Goal: Information Seeking & Learning: Learn about a topic

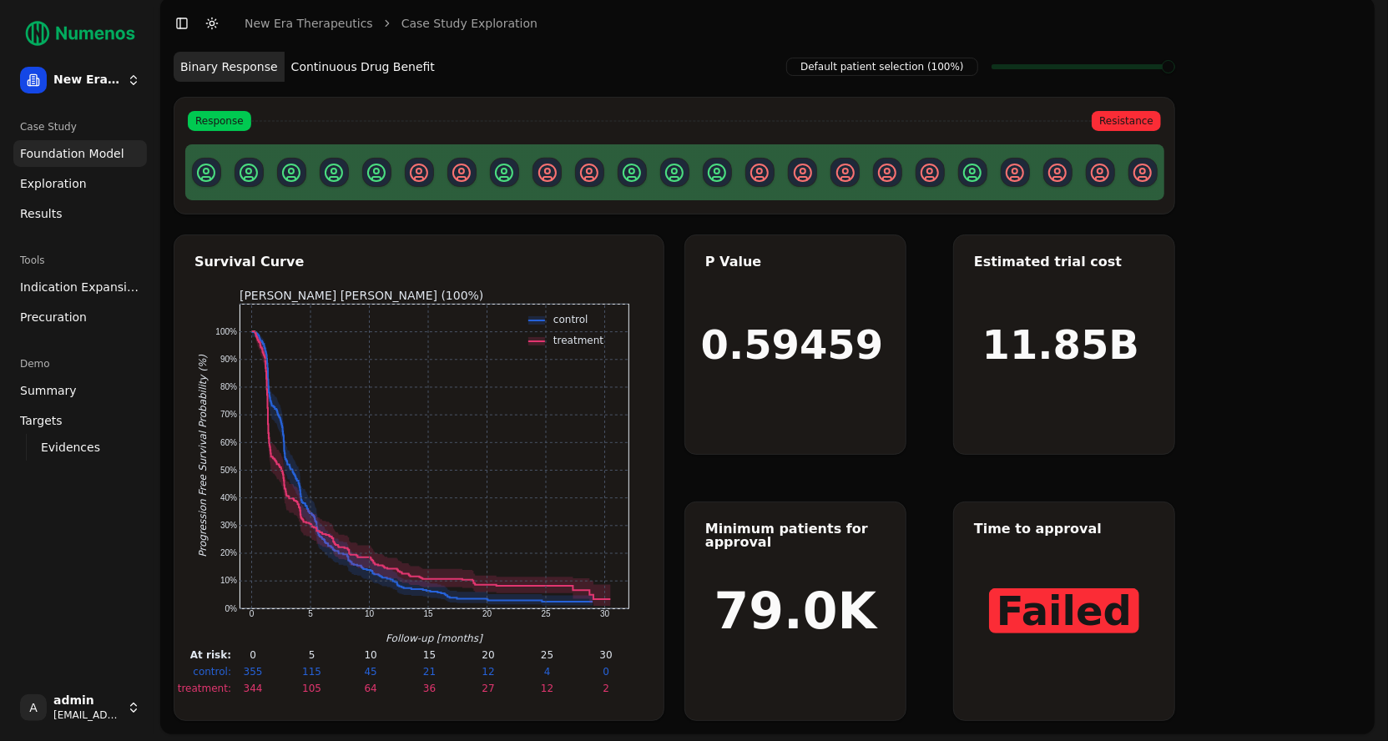
scroll to position [8, 0]
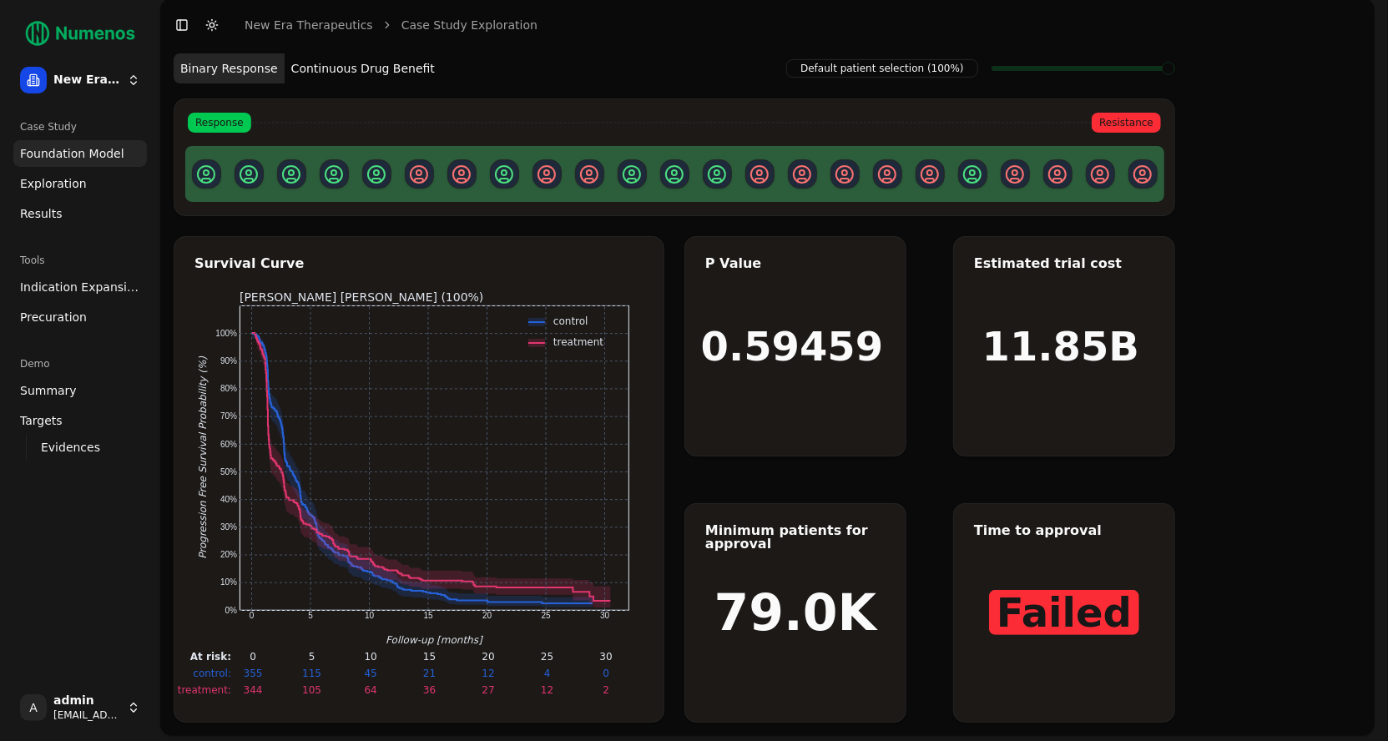
click at [374, 75] on button "Continuous Drug Benefit" at bounding box center [363, 68] width 157 height 30
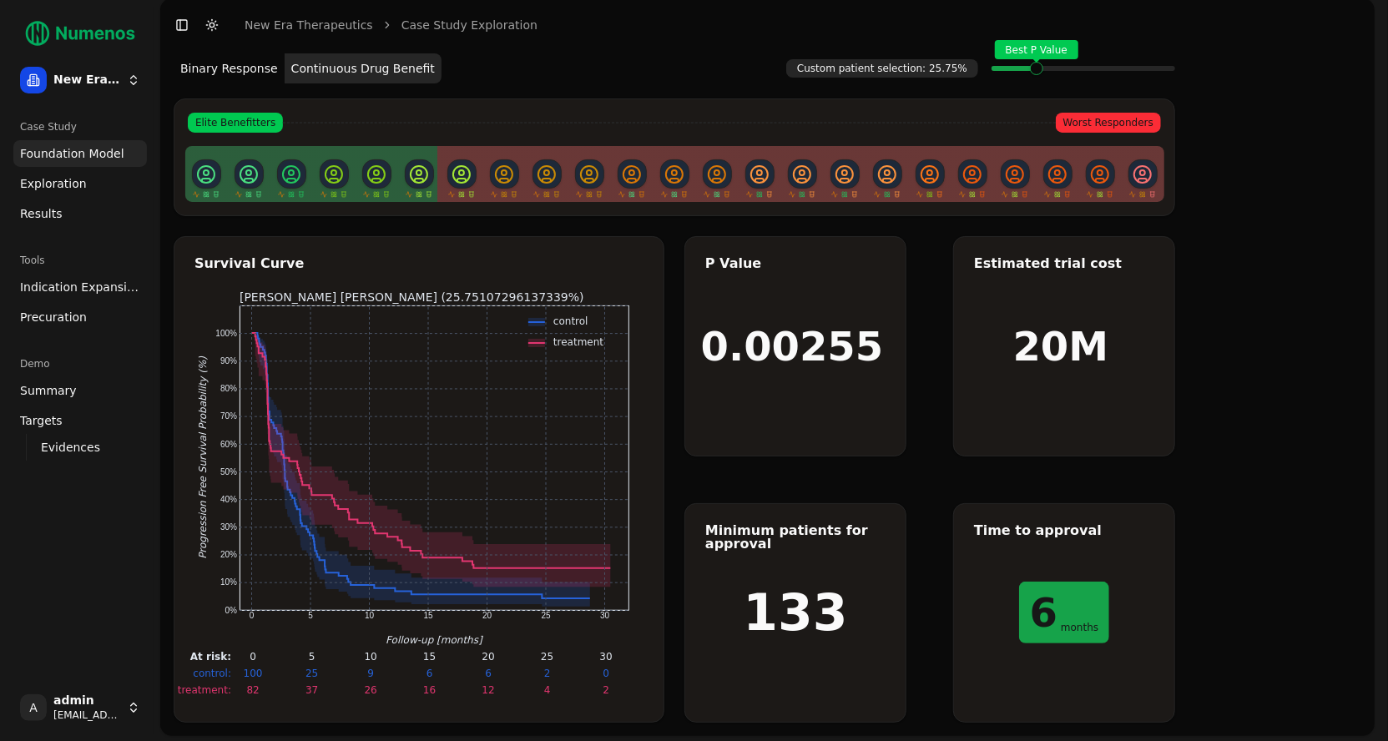
click at [1055, 70] on span at bounding box center [1056, 68] width 2 height 7
click at [93, 184] on link "Exploration" at bounding box center [80, 183] width 134 height 27
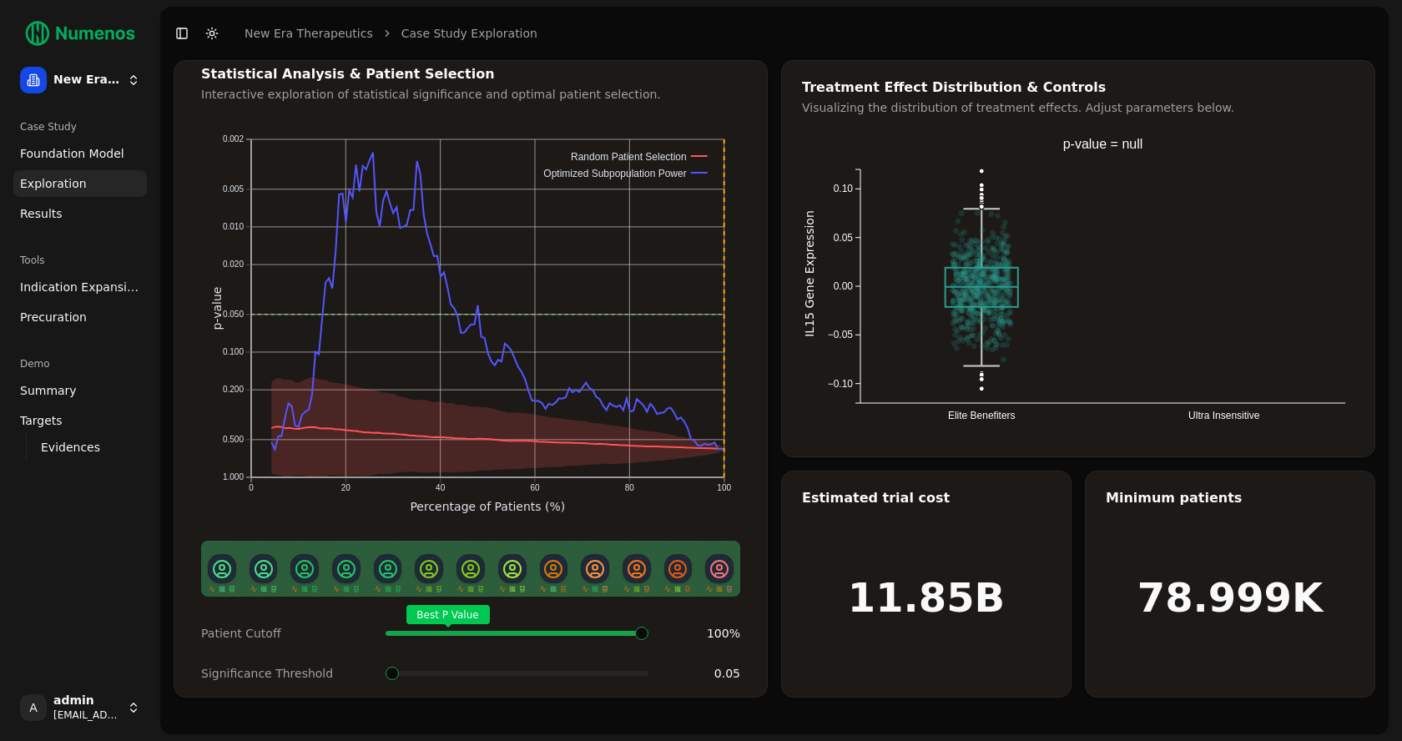
click at [98, 146] on span "Foundation Model" at bounding box center [72, 153] width 104 height 17
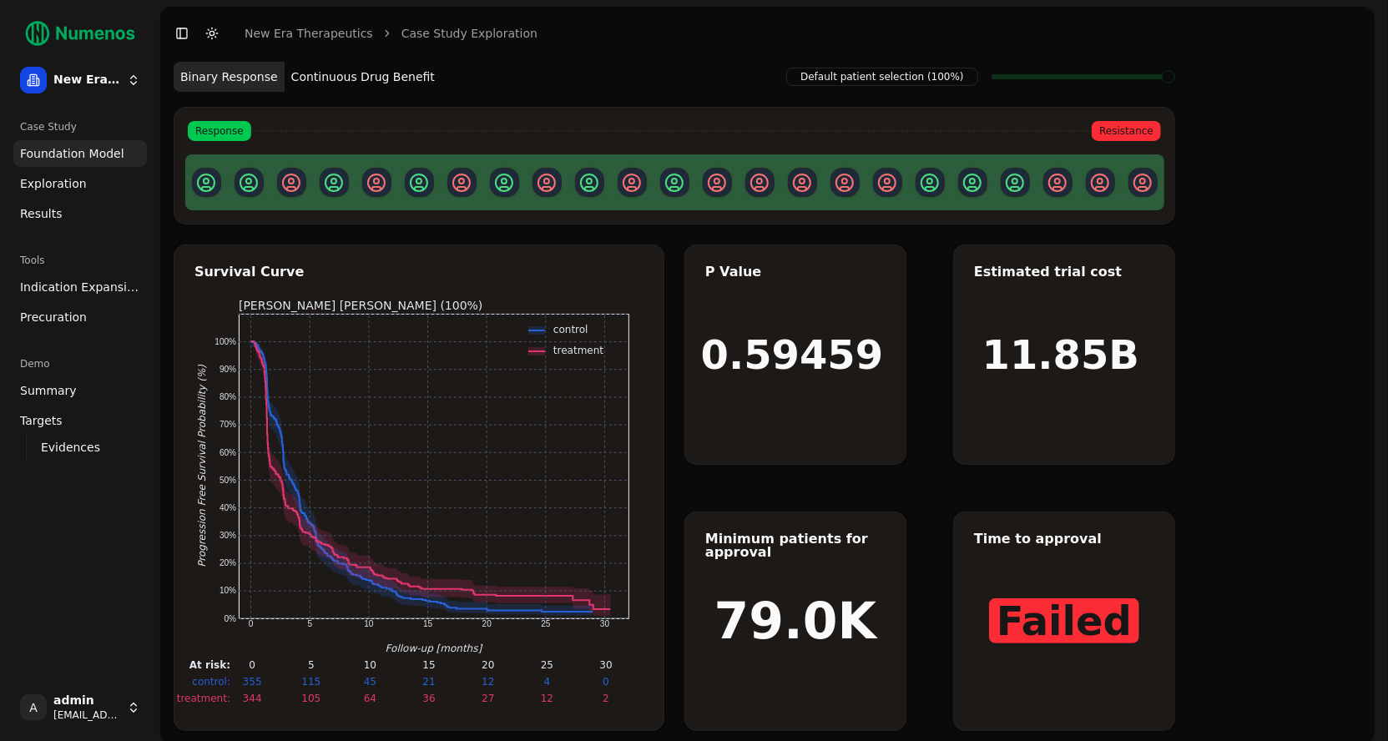
click at [68, 189] on span "Exploration" at bounding box center [53, 183] width 67 height 17
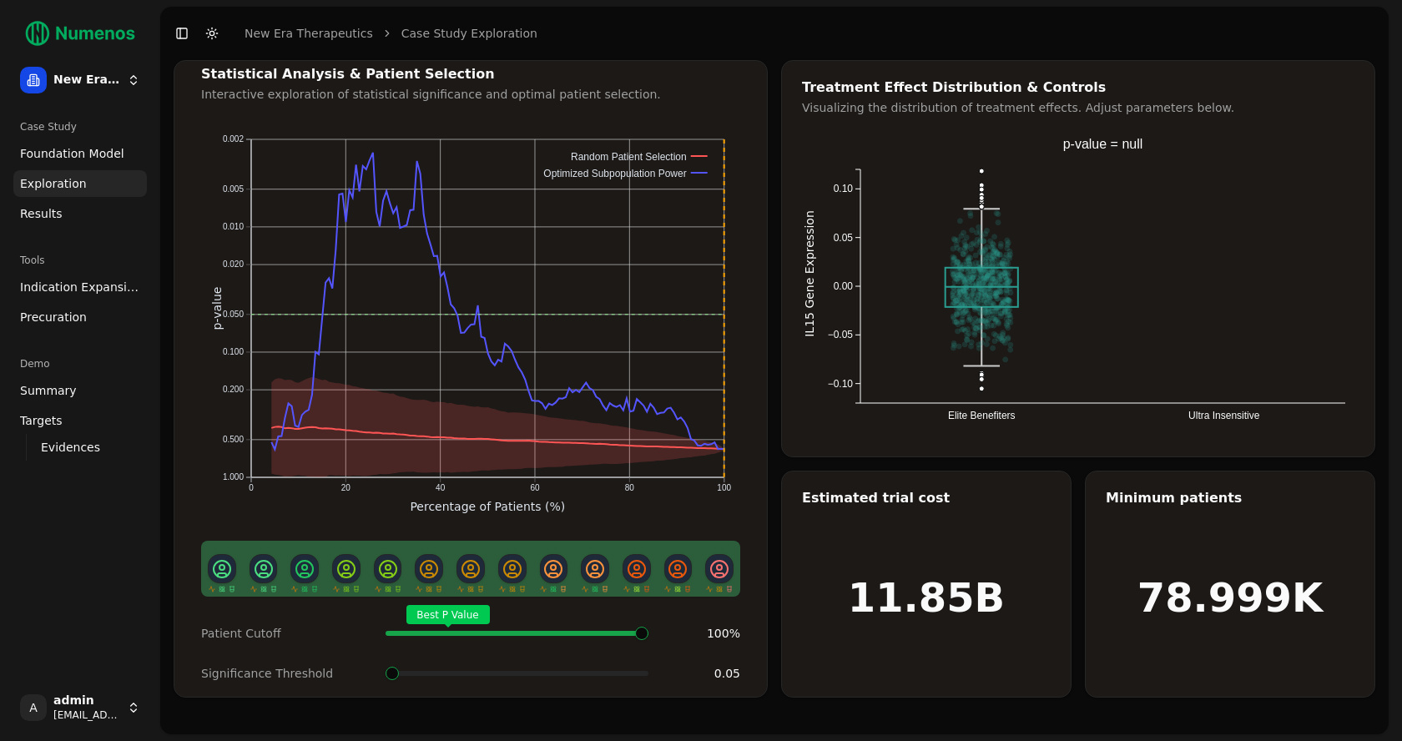
click at [393, 680] on span at bounding box center [392, 673] width 13 height 13
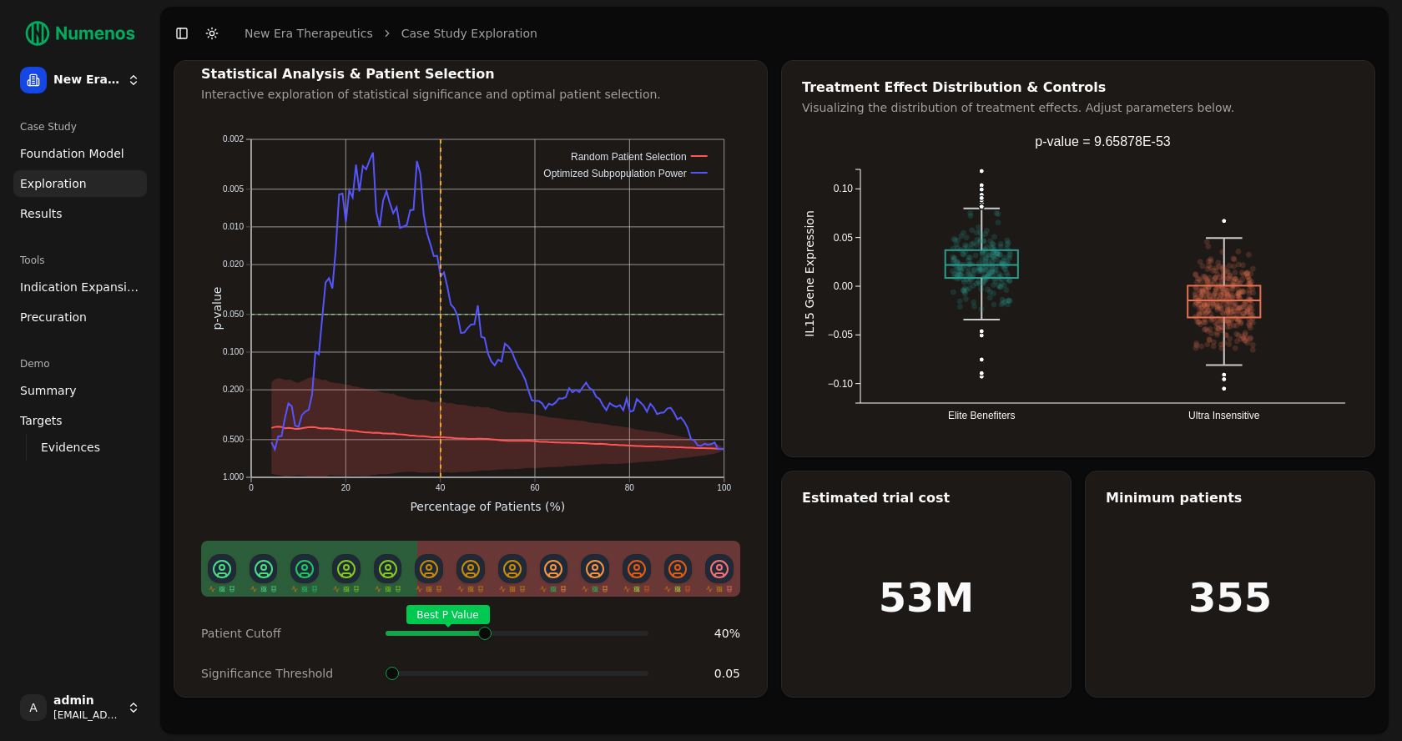
click at [483, 617] on div "Best P Value" at bounding box center [517, 633] width 263 height 33
click at [482, 635] on span at bounding box center [483, 633] width 2 height 7
click at [523, 680] on span at bounding box center [516, 673] width 13 height 13
click at [474, 634] on span at bounding box center [473, 633] width 2 height 7
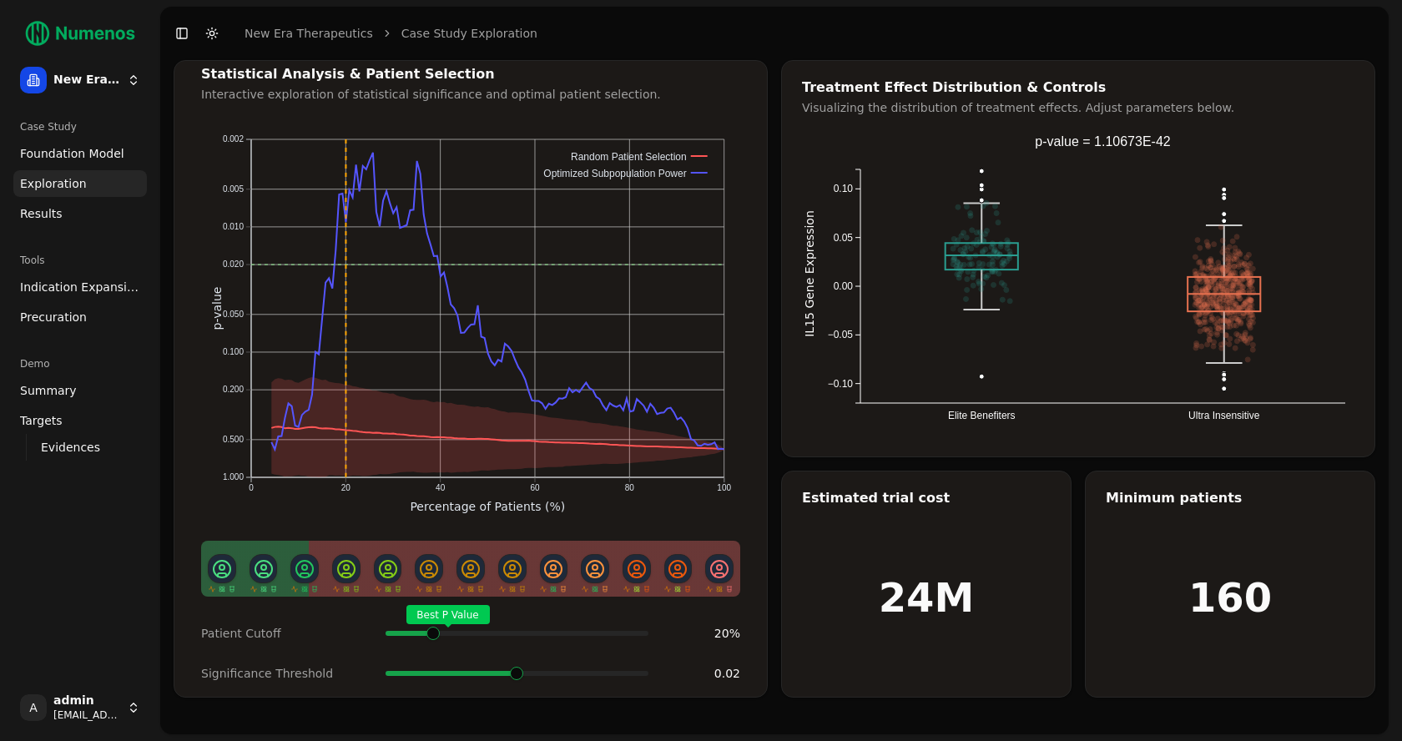
click at [488, 633] on span at bounding box center [489, 633] width 2 height 7
click at [432, 637] on span at bounding box center [433, 633] width 2 height 7
click at [390, 667] on span at bounding box center [392, 673] width 13 height 13
click at [68, 287] on span "Indication Expansion" at bounding box center [80, 287] width 120 height 17
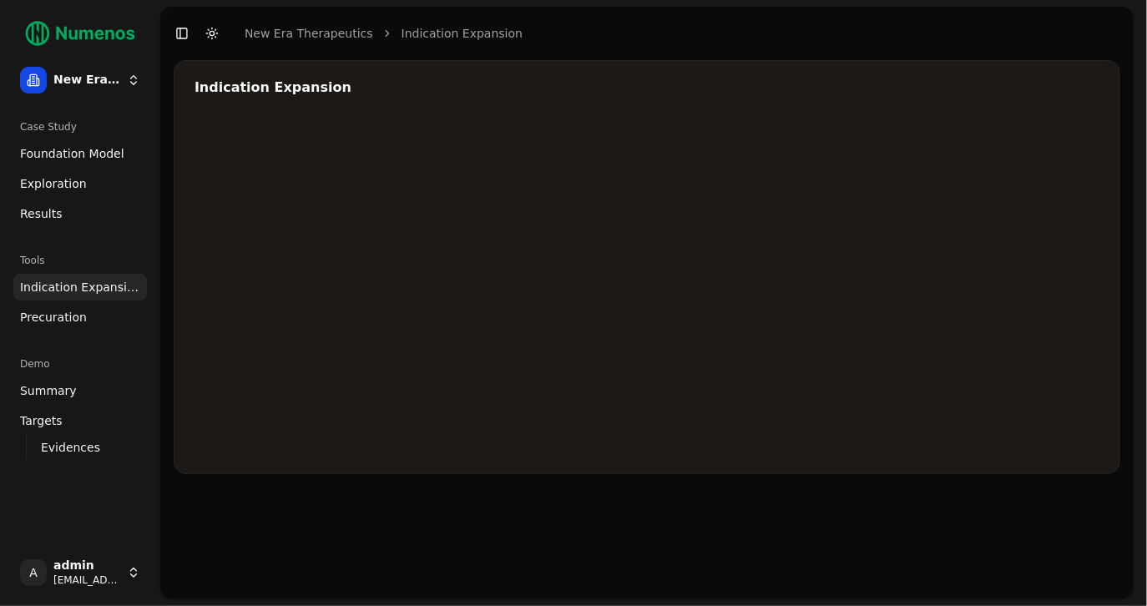
click at [1002, 212] on div at bounding box center [695, 286] width 1002 height 334
click at [885, 245] on div at bounding box center [695, 286] width 1002 height 334
drag, startPoint x: 989, startPoint y: 212, endPoint x: 942, endPoint y: 233, distance: 51.2
click at [987, 212] on div at bounding box center [695, 286] width 1002 height 334
click at [913, 250] on div at bounding box center [695, 286] width 1002 height 334
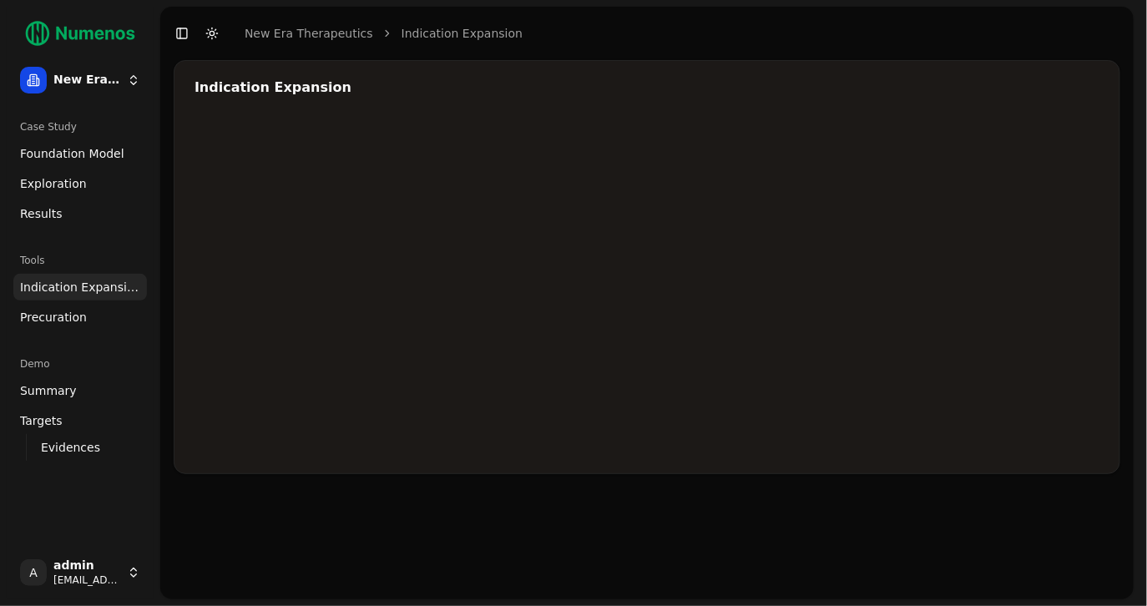
click at [881, 266] on div at bounding box center [695, 286] width 1002 height 334
click at [891, 265] on div at bounding box center [695, 286] width 1002 height 334
click at [795, 289] on div at bounding box center [695, 286] width 1002 height 334
click at [817, 286] on div at bounding box center [695, 286] width 1002 height 334
click at [802, 319] on div at bounding box center [695, 286] width 1002 height 334
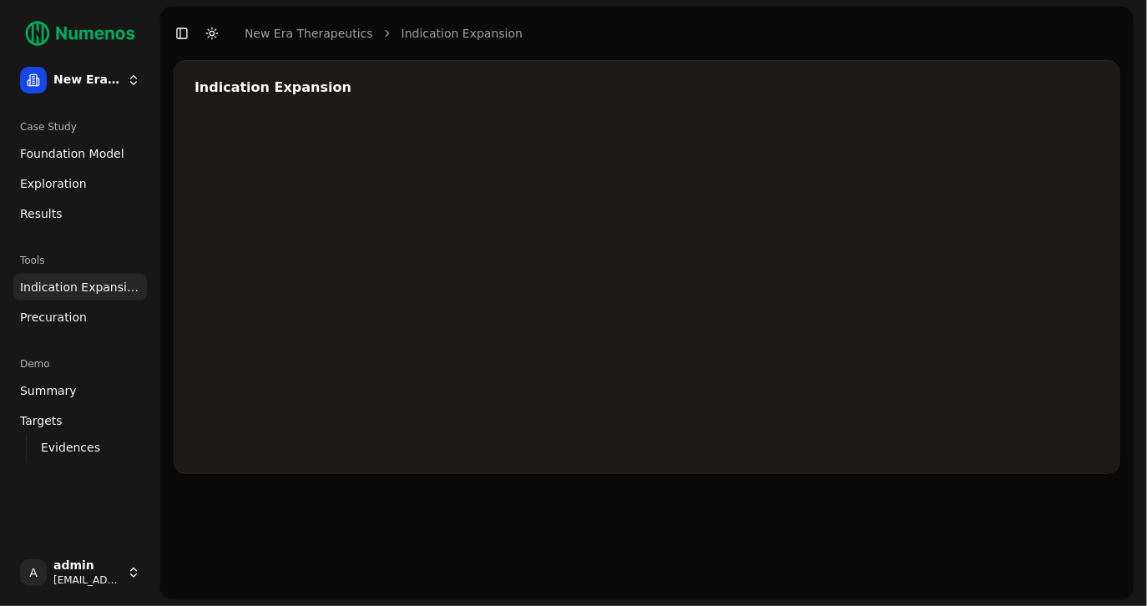
click at [802, 319] on div at bounding box center [695, 286] width 1002 height 334
click at [881, 249] on div at bounding box center [695, 286] width 1002 height 334
click at [880, 249] on div at bounding box center [695, 286] width 1002 height 334
click at [806, 285] on div at bounding box center [695, 286] width 1002 height 334
click at [793, 282] on div at bounding box center [695, 286] width 1002 height 334
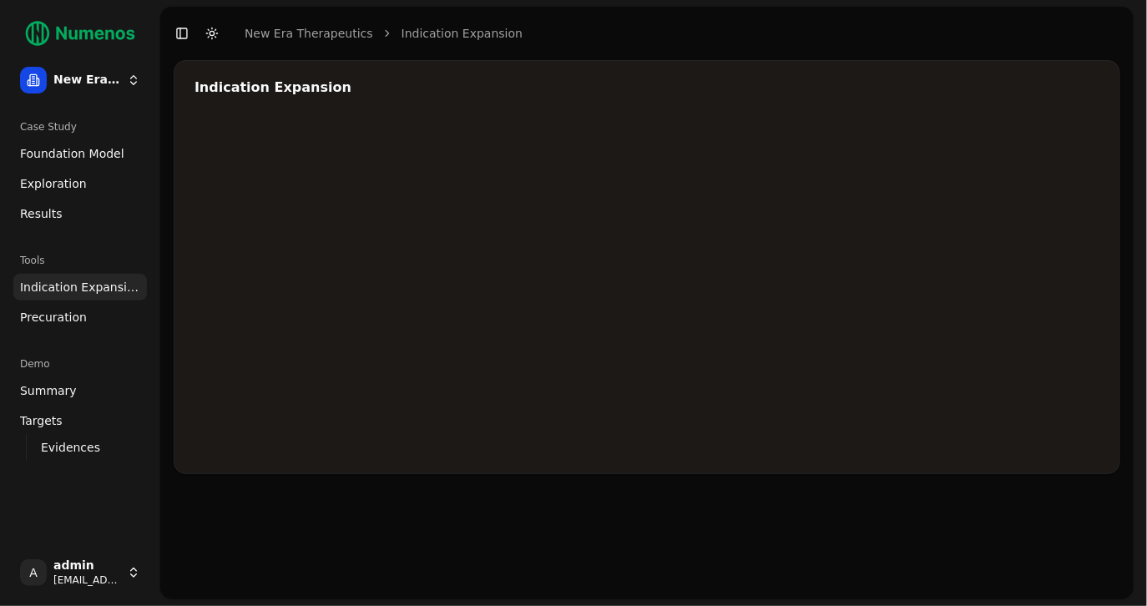
click at [873, 254] on div at bounding box center [695, 286] width 1002 height 334
click at [76, 288] on span "Indication Expansion" at bounding box center [80, 287] width 120 height 17
click at [64, 145] on span "Foundation Model" at bounding box center [72, 153] width 104 height 17
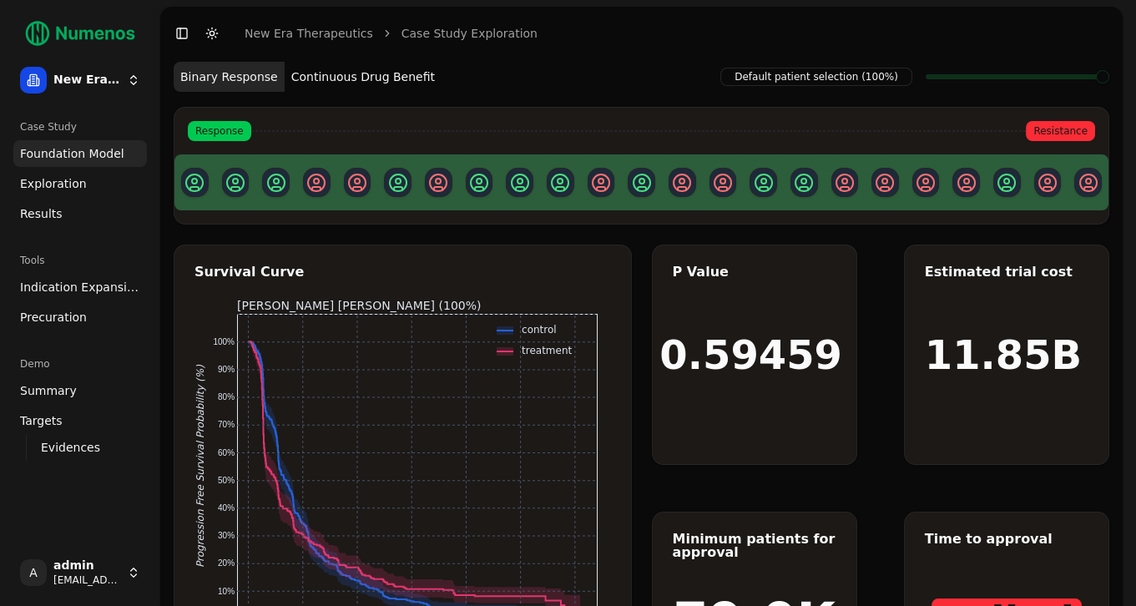
click at [671, 489] on div "P Value 0.59459 Estimated trial cost 11.85B Minimum patients for approval 79.0K…" at bounding box center [881, 488] width 458 height 487
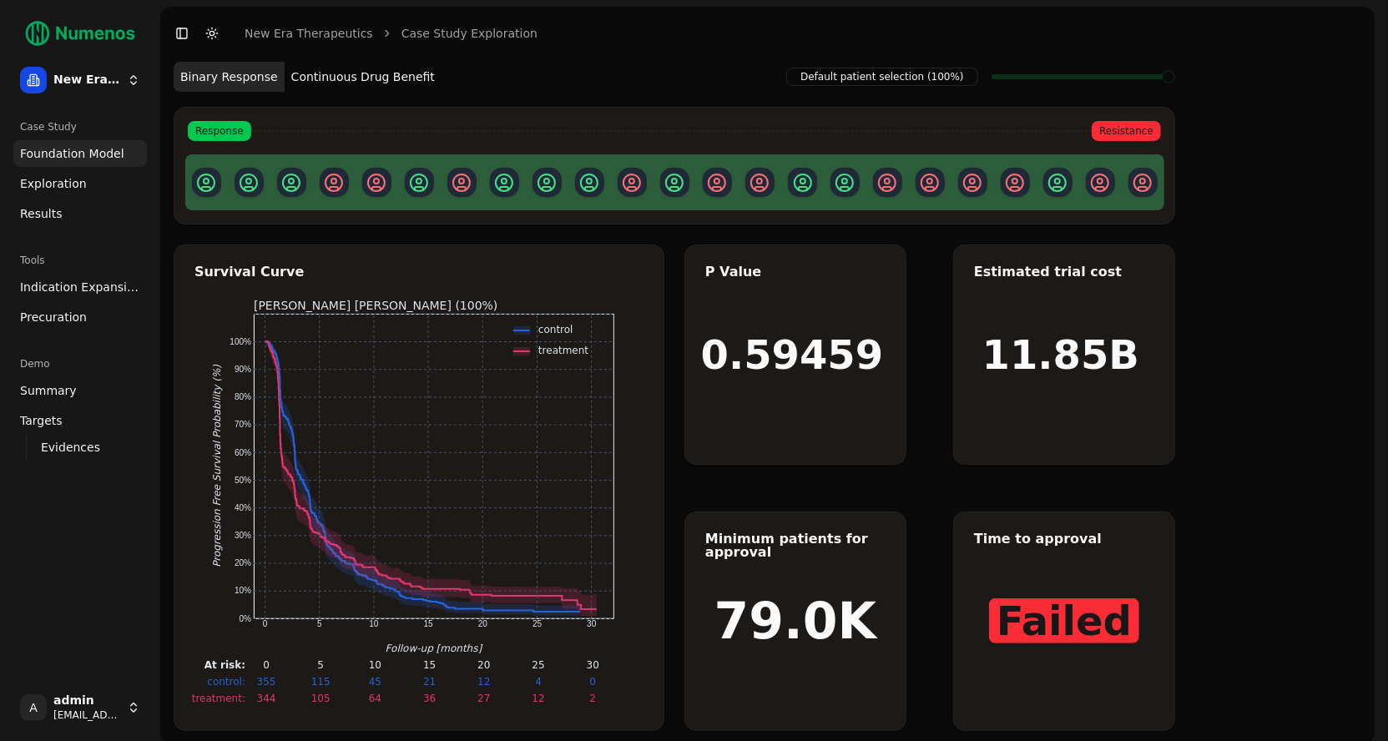
click at [396, 71] on button "Continuous Drug Benefit" at bounding box center [363, 77] width 157 height 30
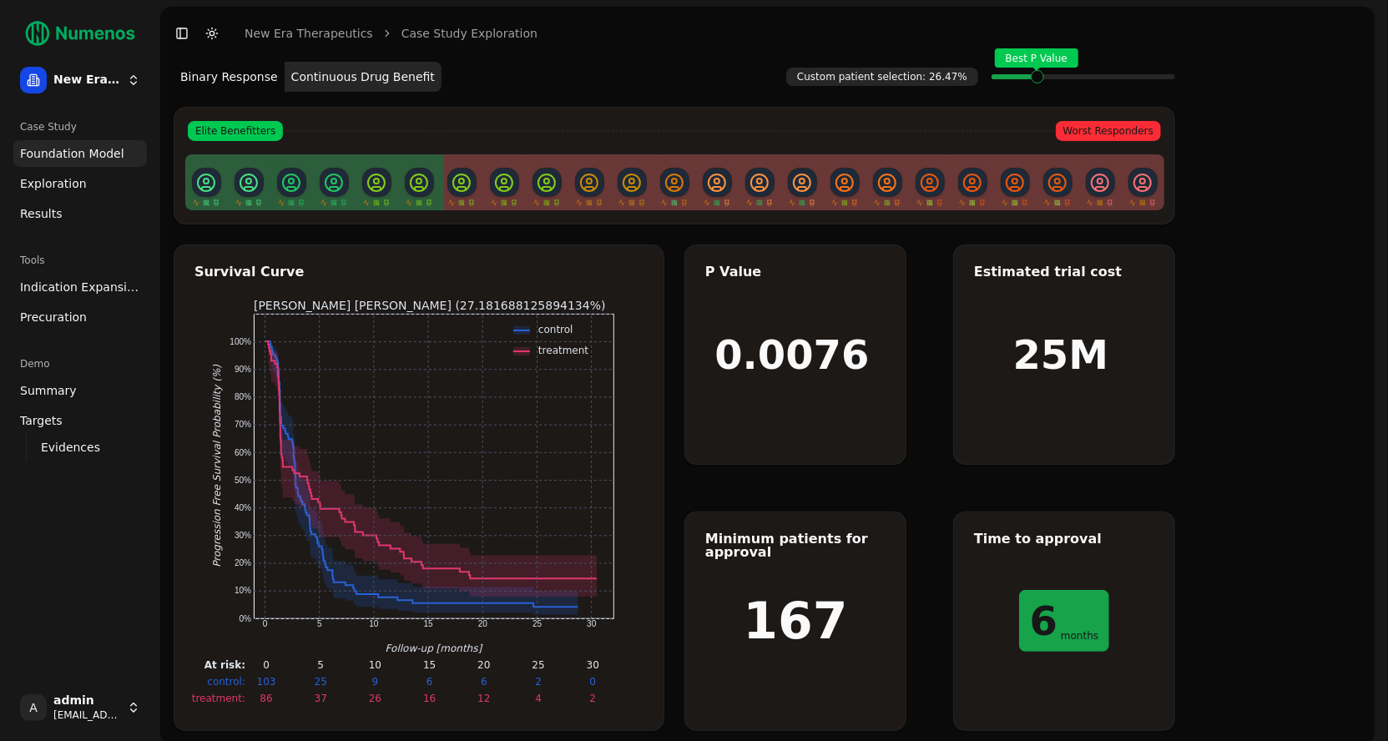
click at [1057, 78] on span at bounding box center [1058, 76] width 2 height 7
click at [72, 187] on span "Exploration" at bounding box center [53, 183] width 67 height 17
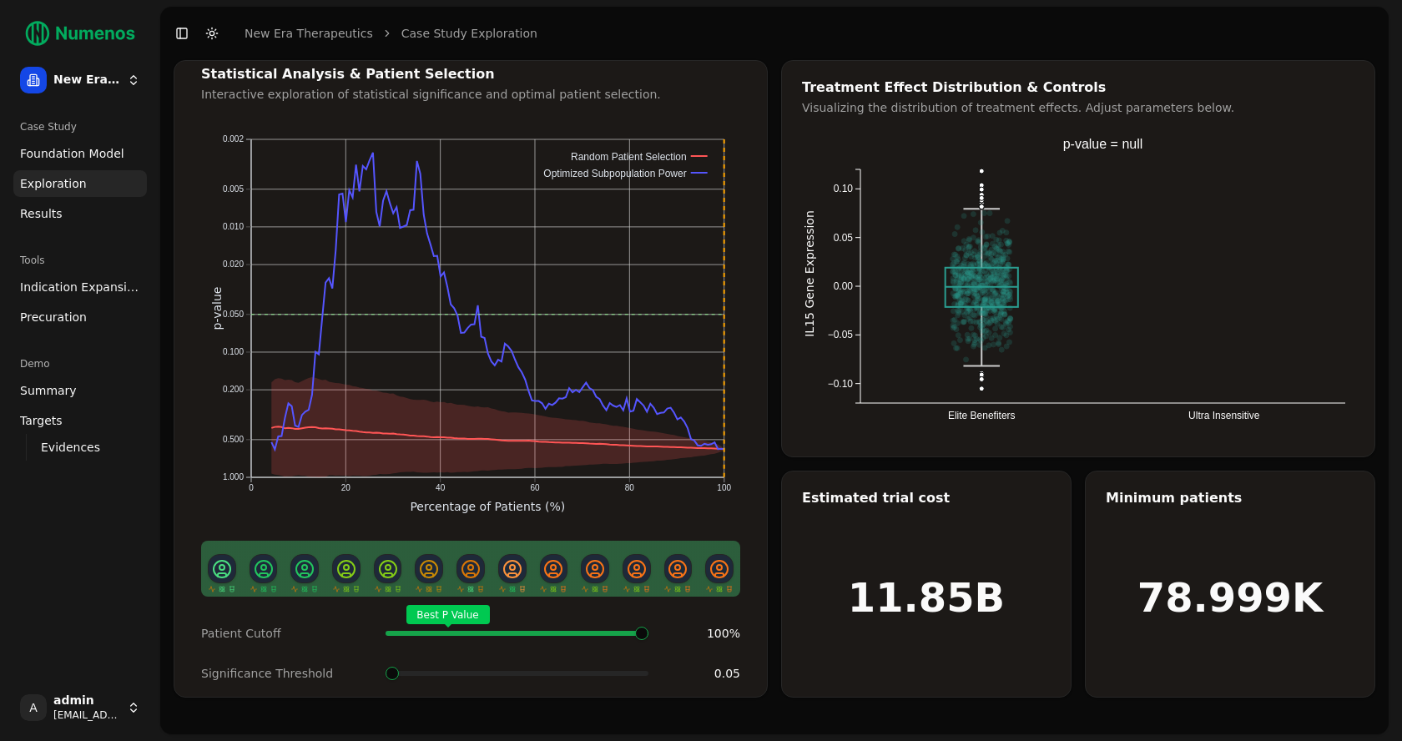
click at [64, 157] on span "Foundation Model" at bounding box center [72, 153] width 104 height 17
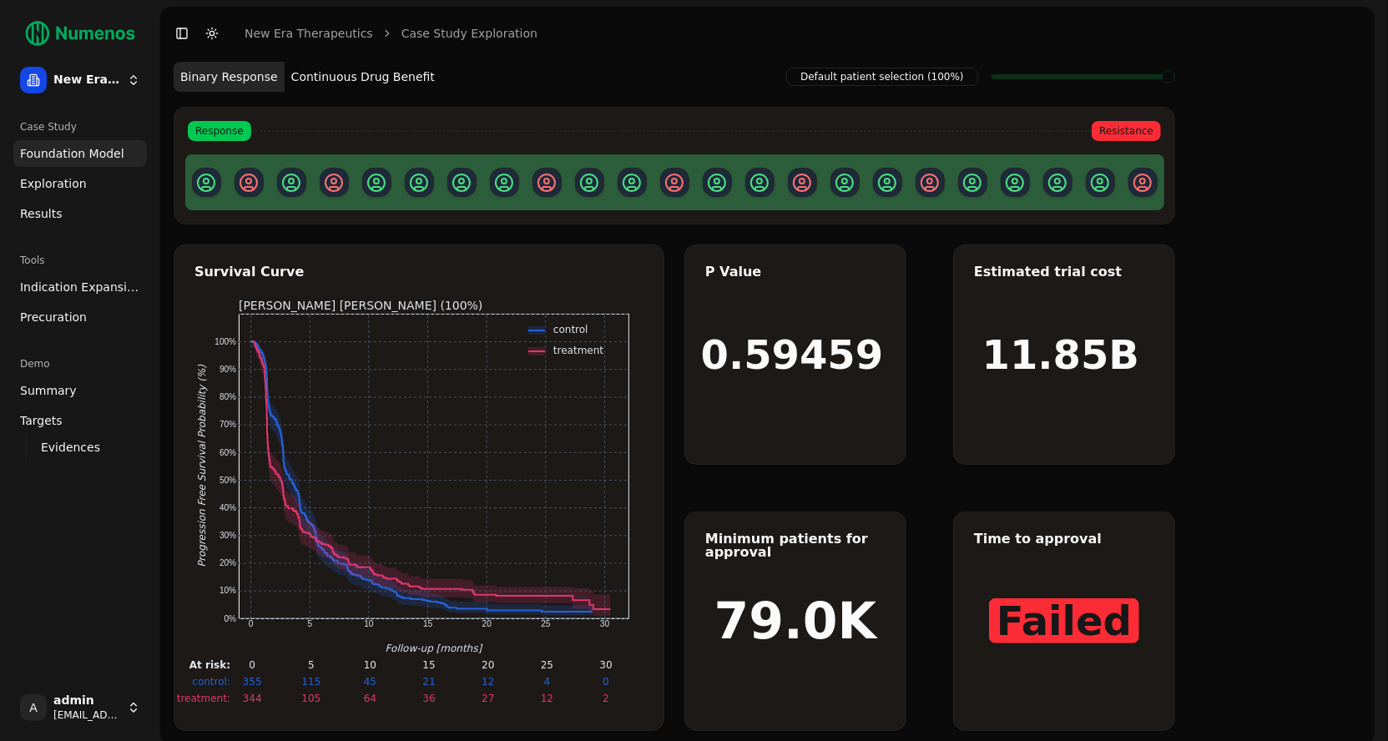
click at [95, 177] on link "Exploration" at bounding box center [80, 183] width 134 height 27
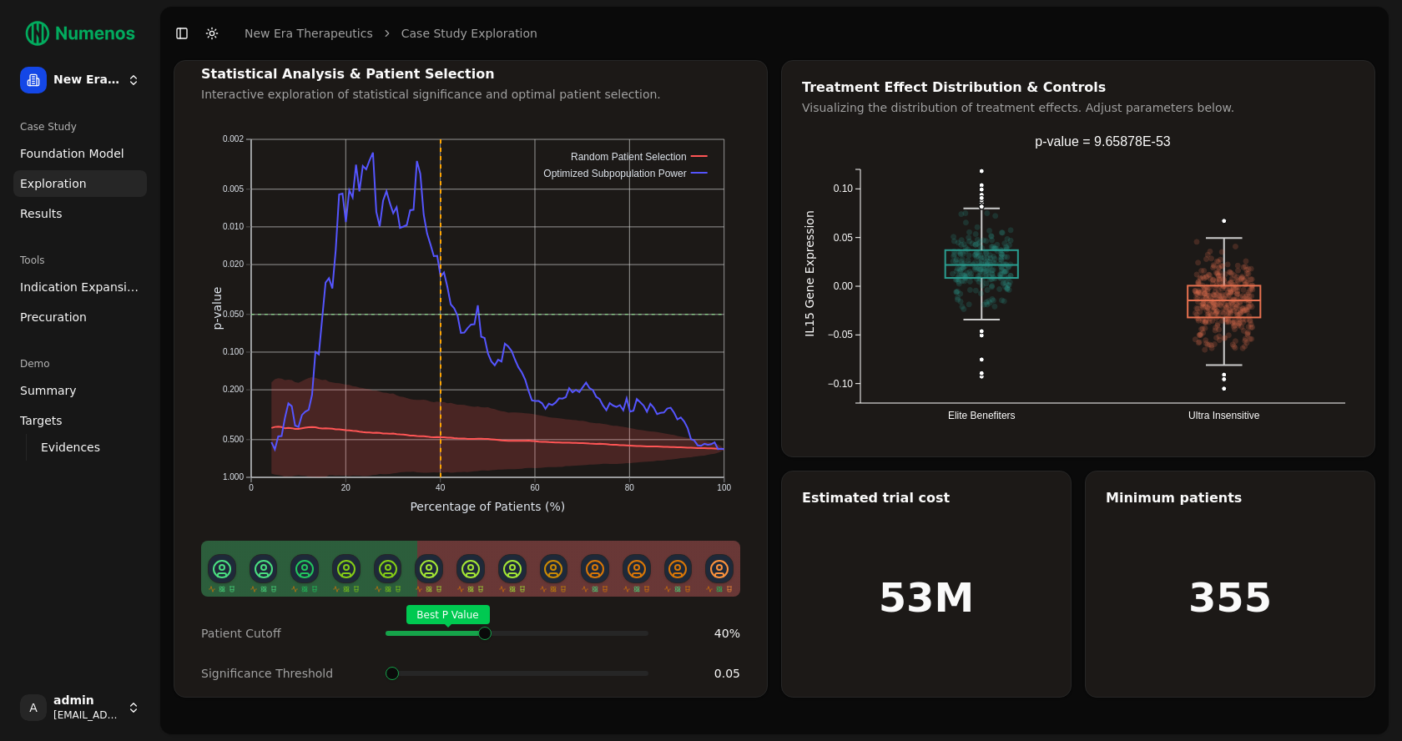
click at [483, 617] on div "Best P Value" at bounding box center [517, 633] width 263 height 33
click at [482, 630] on span at bounding box center [483, 633] width 2 height 7
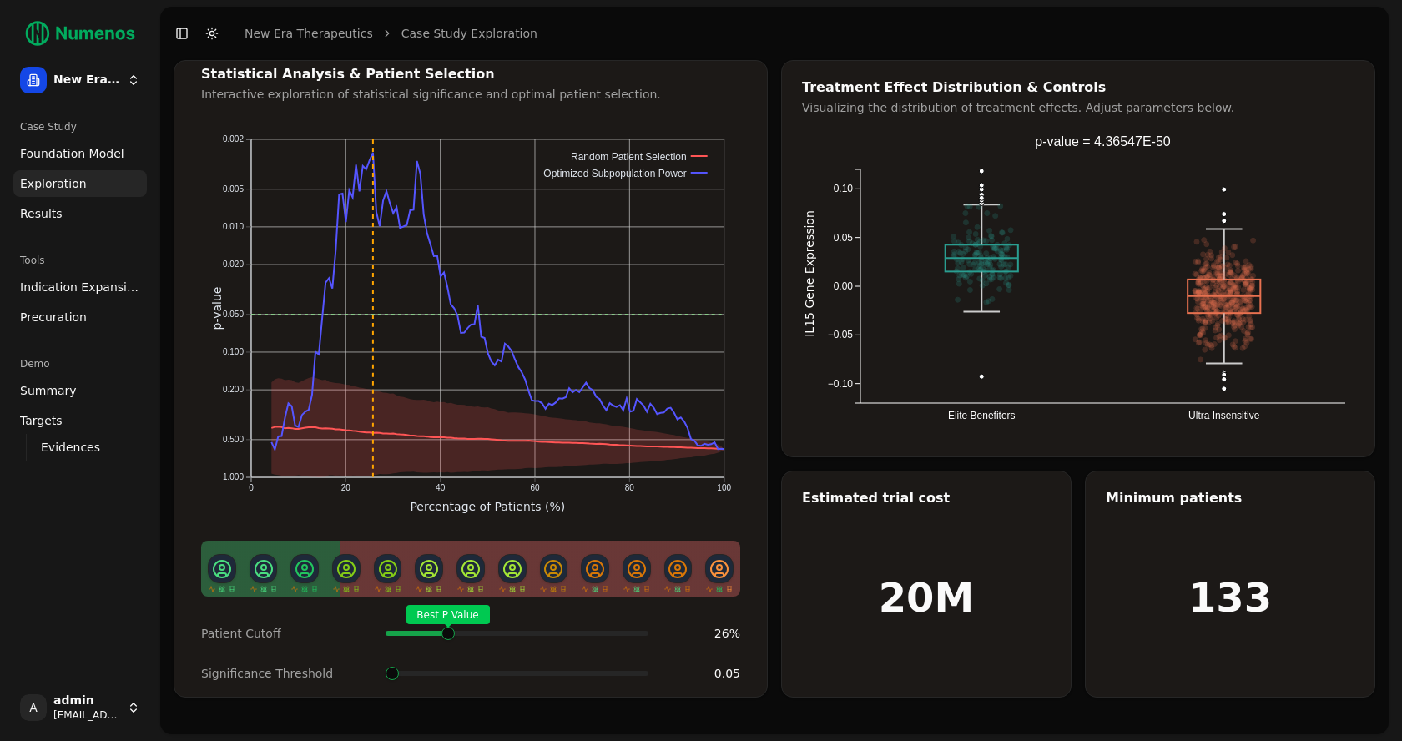
click at [477, 630] on span at bounding box center [478, 633] width 2 height 7
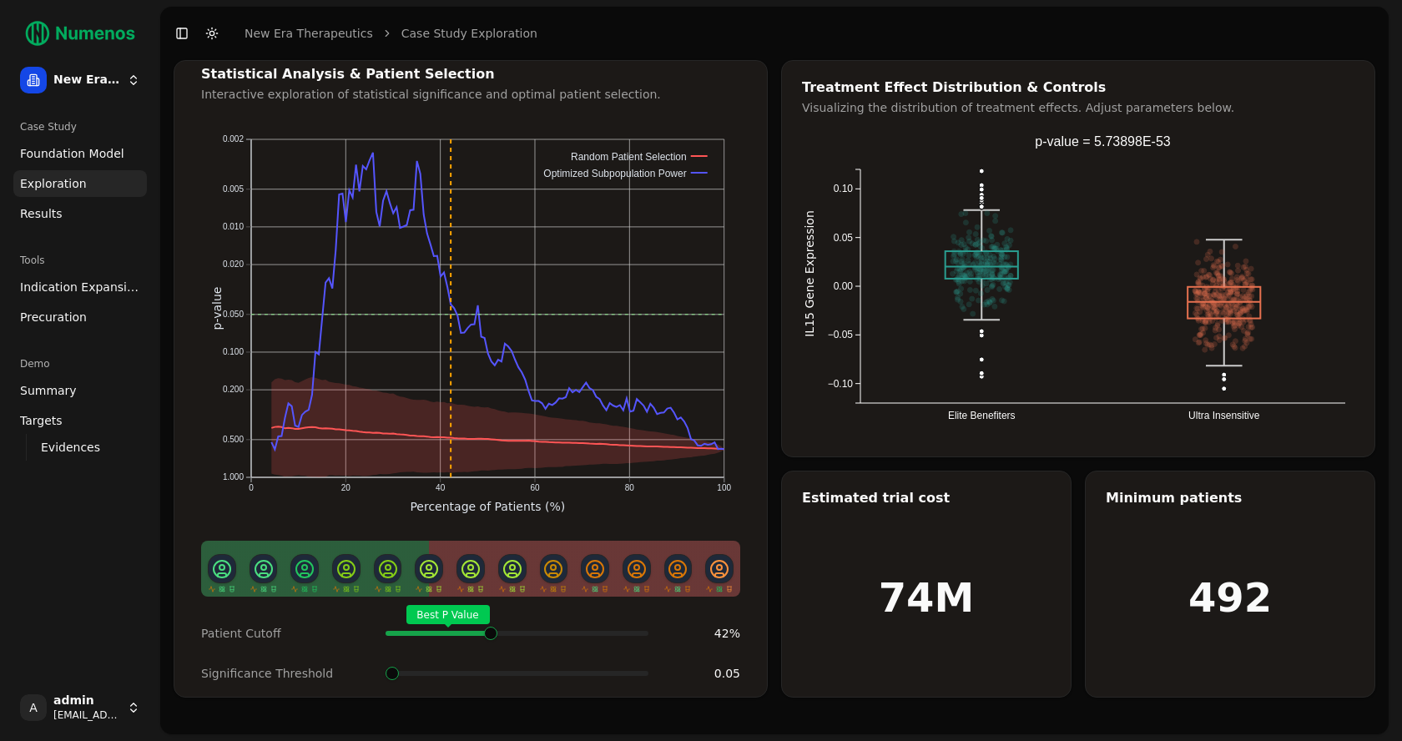
click at [447, 633] on span at bounding box center [447, 633] width 2 height 7
click at [94, 281] on span "Indication Expansion" at bounding box center [80, 287] width 120 height 17
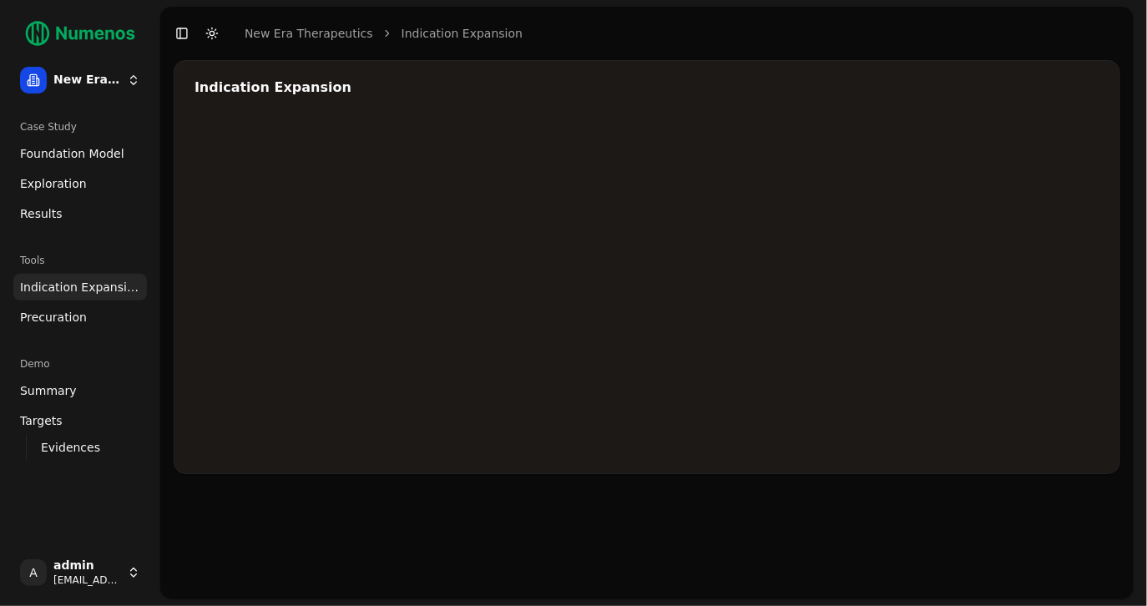
click at [63, 184] on span "Exploration" at bounding box center [53, 183] width 67 height 17
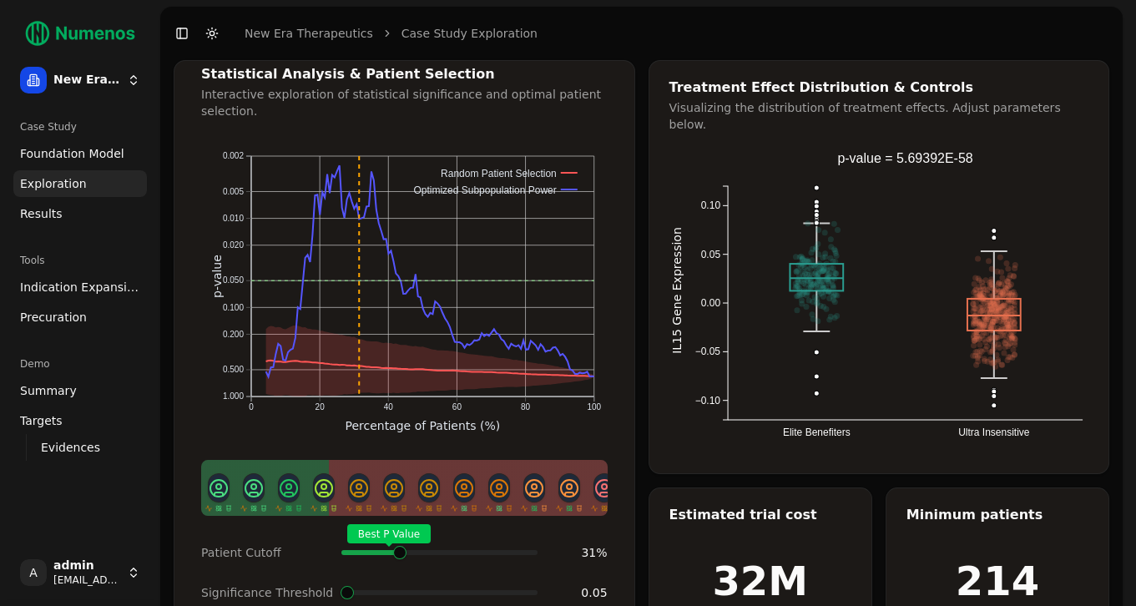
click at [528, 549] on span at bounding box center [529, 552] width 2 height 7
click at [121, 291] on span "Indication Expansion" at bounding box center [80, 287] width 120 height 17
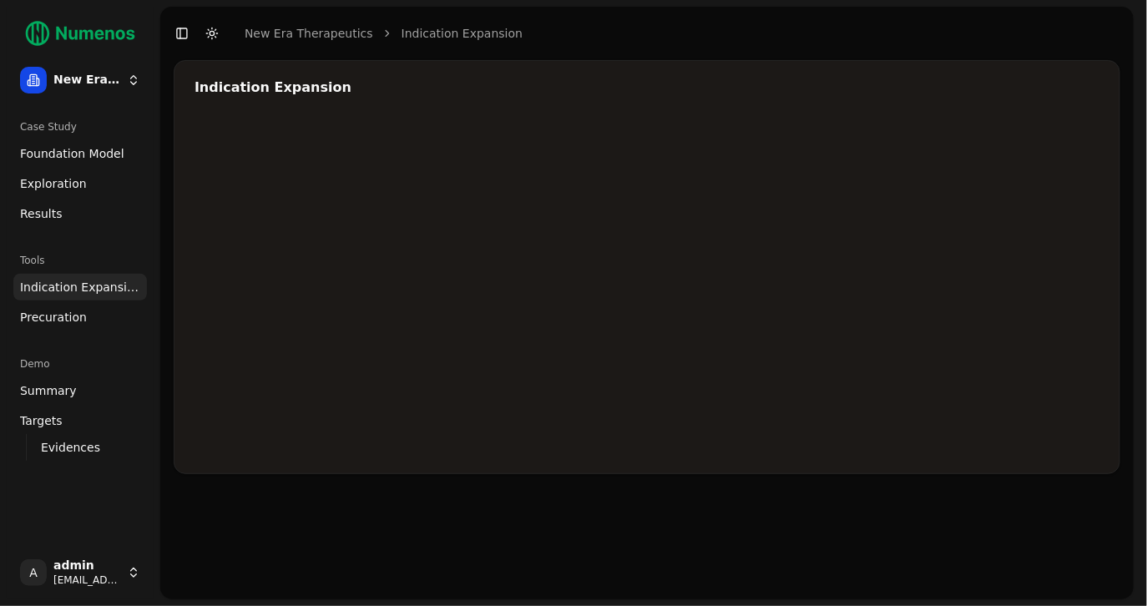
click at [1021, 210] on div at bounding box center [695, 286] width 1002 height 334
click at [886, 265] on div at bounding box center [695, 286] width 1002 height 334
click at [893, 265] on div at bounding box center [695, 286] width 1002 height 334
click at [997, 215] on div at bounding box center [695, 286] width 1002 height 334
click at [806, 281] on div at bounding box center [695, 286] width 1002 height 334
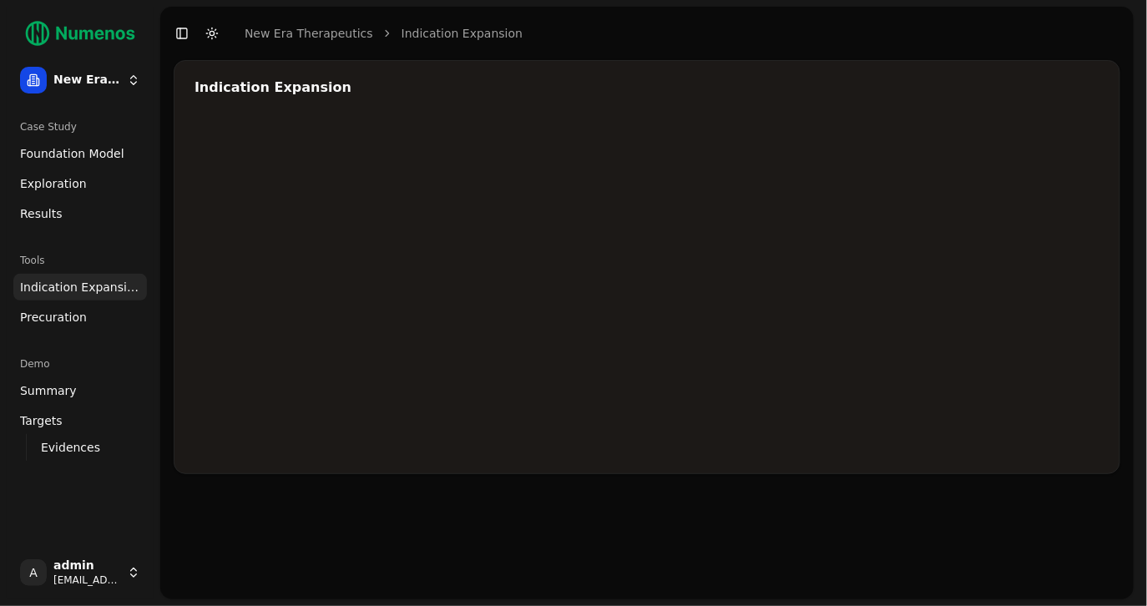
click at [881, 247] on div at bounding box center [695, 286] width 1002 height 334
click at [809, 287] on div at bounding box center [695, 286] width 1002 height 334
